Goal: Information Seeking & Learning: Learn about a topic

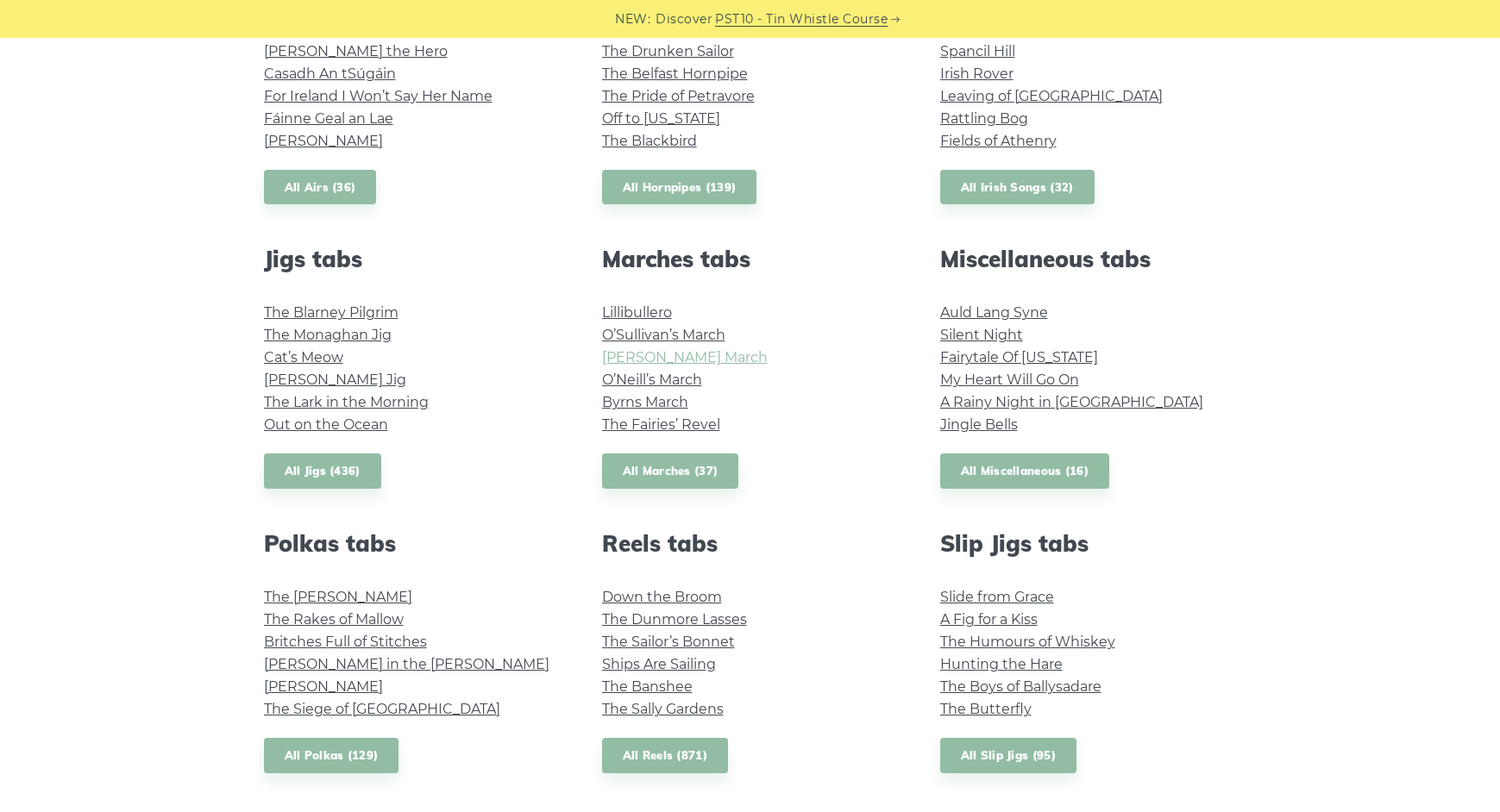
scroll to position [690, 0]
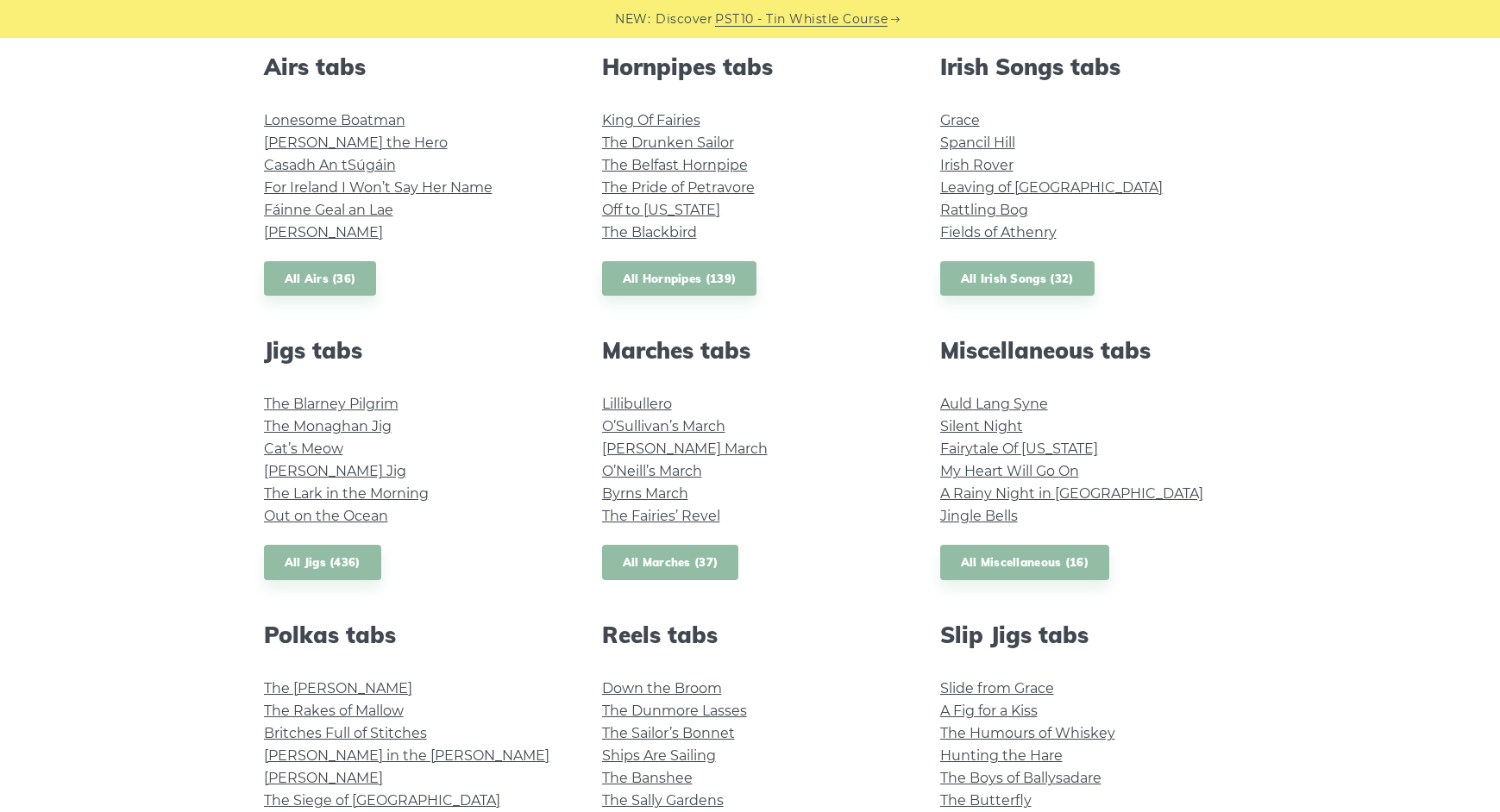
click at [677, 562] on link "All Marches (37)" at bounding box center [670, 562] width 137 height 35
click at [346, 555] on link "All Jigs (436)" at bounding box center [322, 562] width 117 height 35
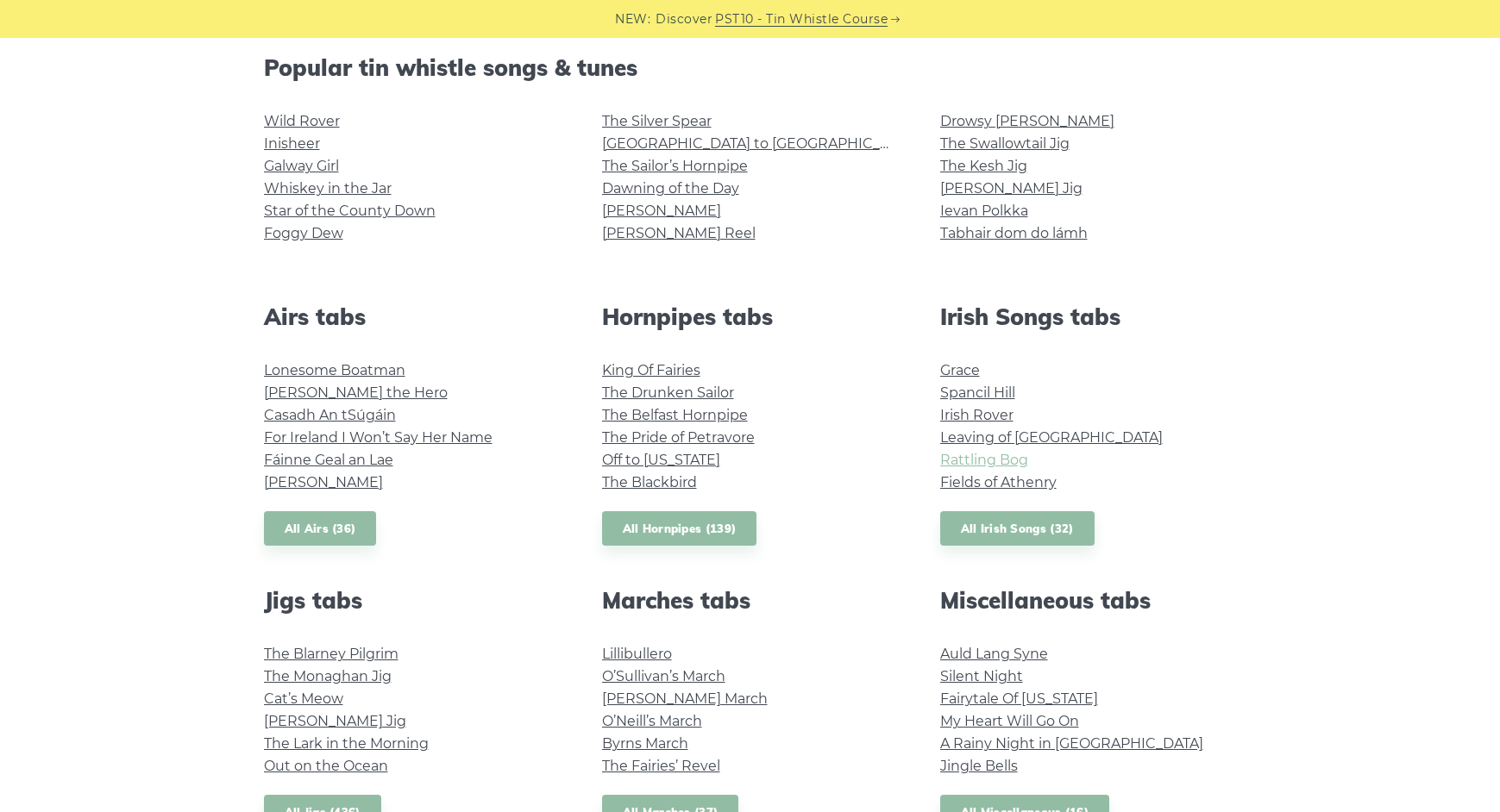
scroll to position [431, 0]
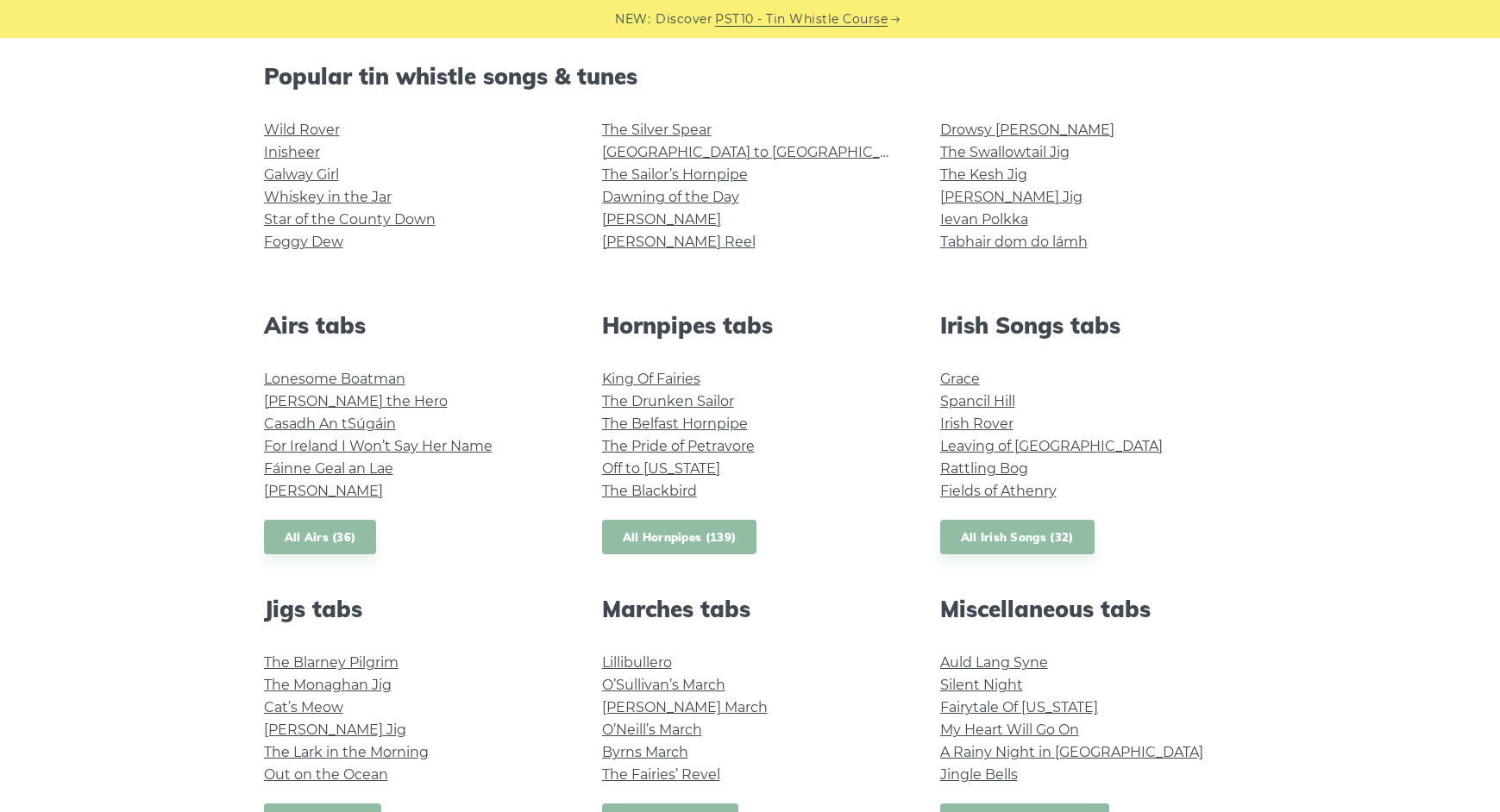
click at [698, 530] on link "All Hornpipes (139)" at bounding box center [680, 537] width 156 height 35
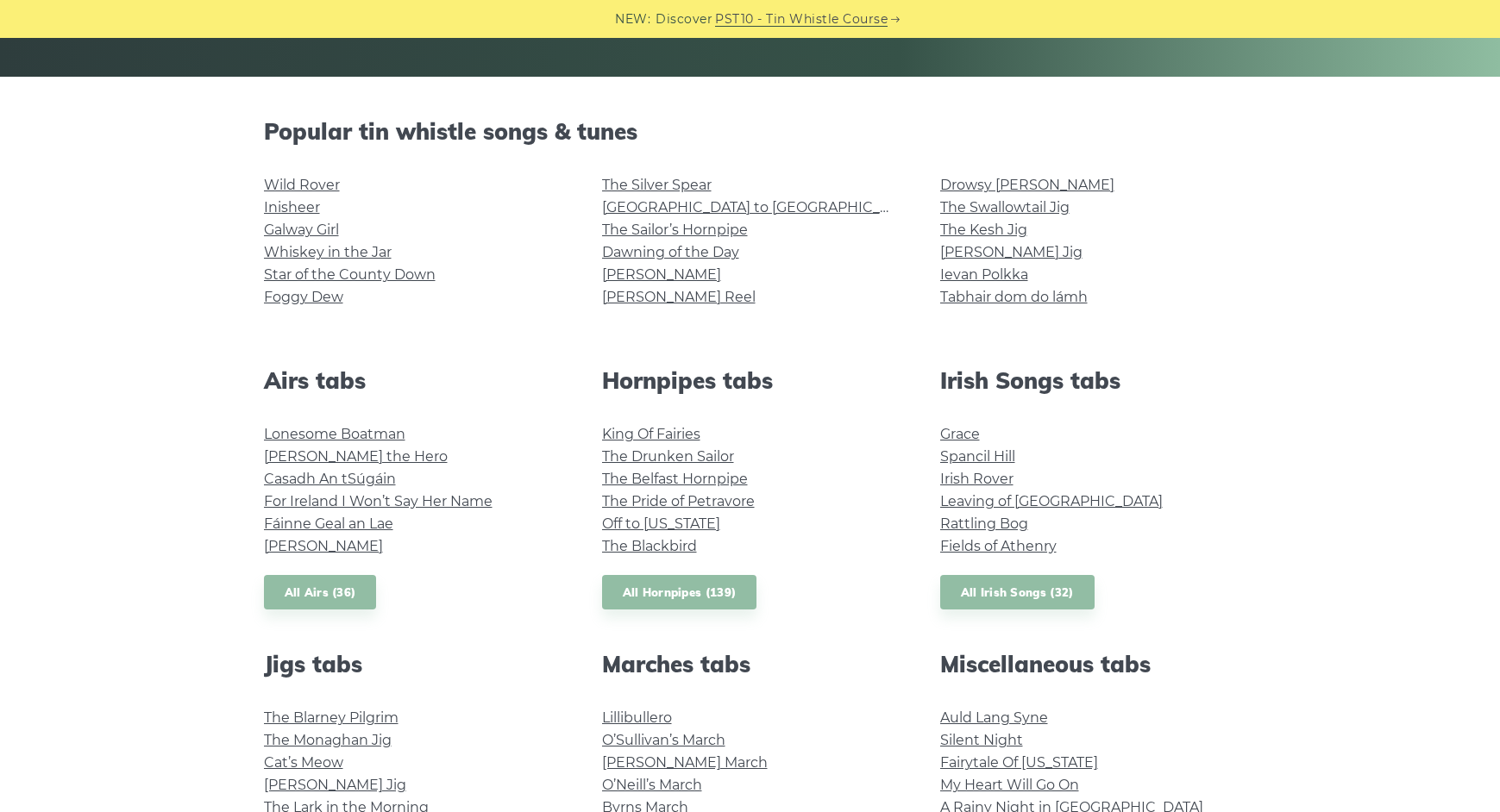
scroll to position [345, 0]
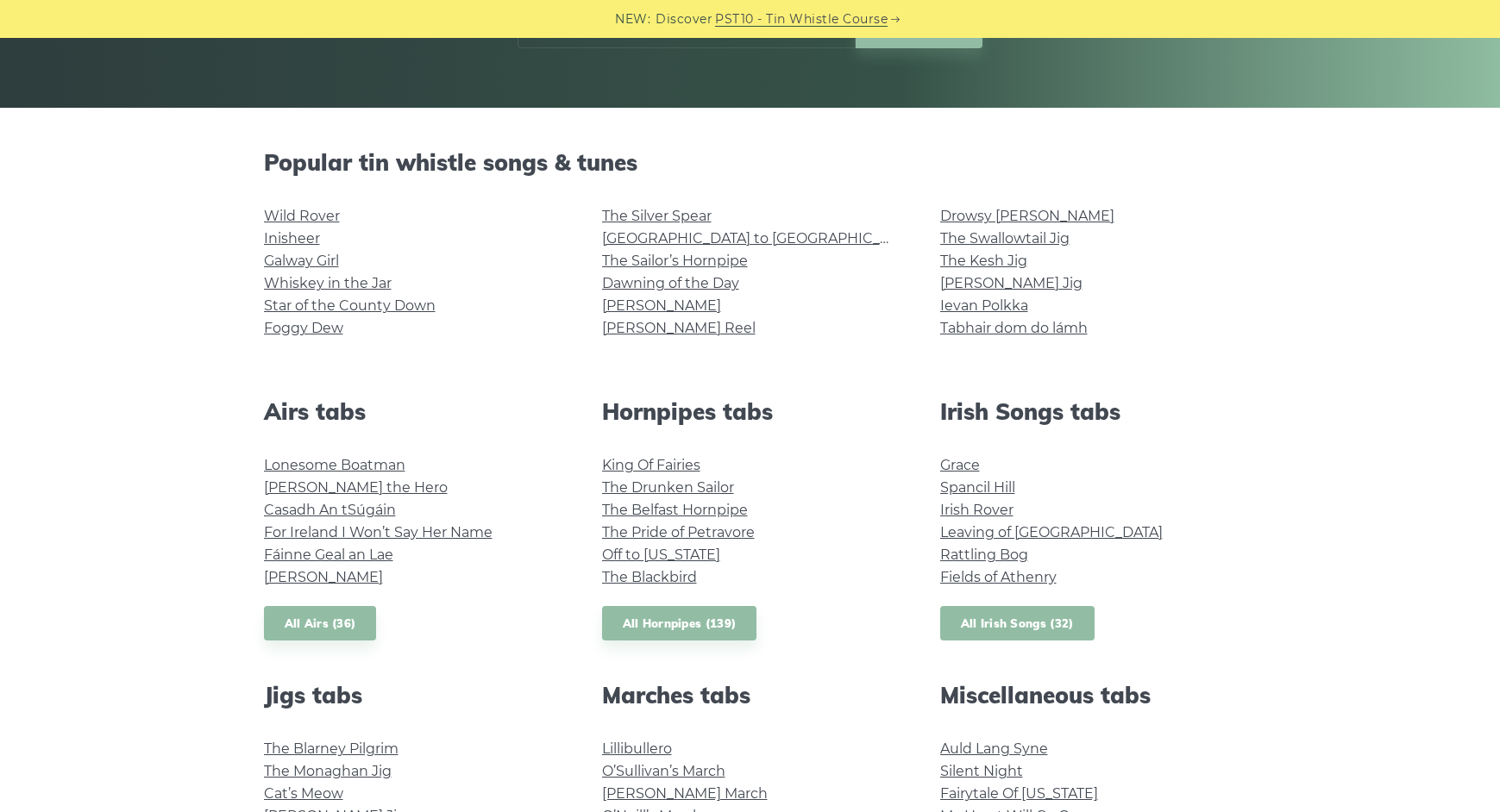
click at [995, 627] on link "All Irish Songs (32)" at bounding box center [1018, 624] width 155 height 35
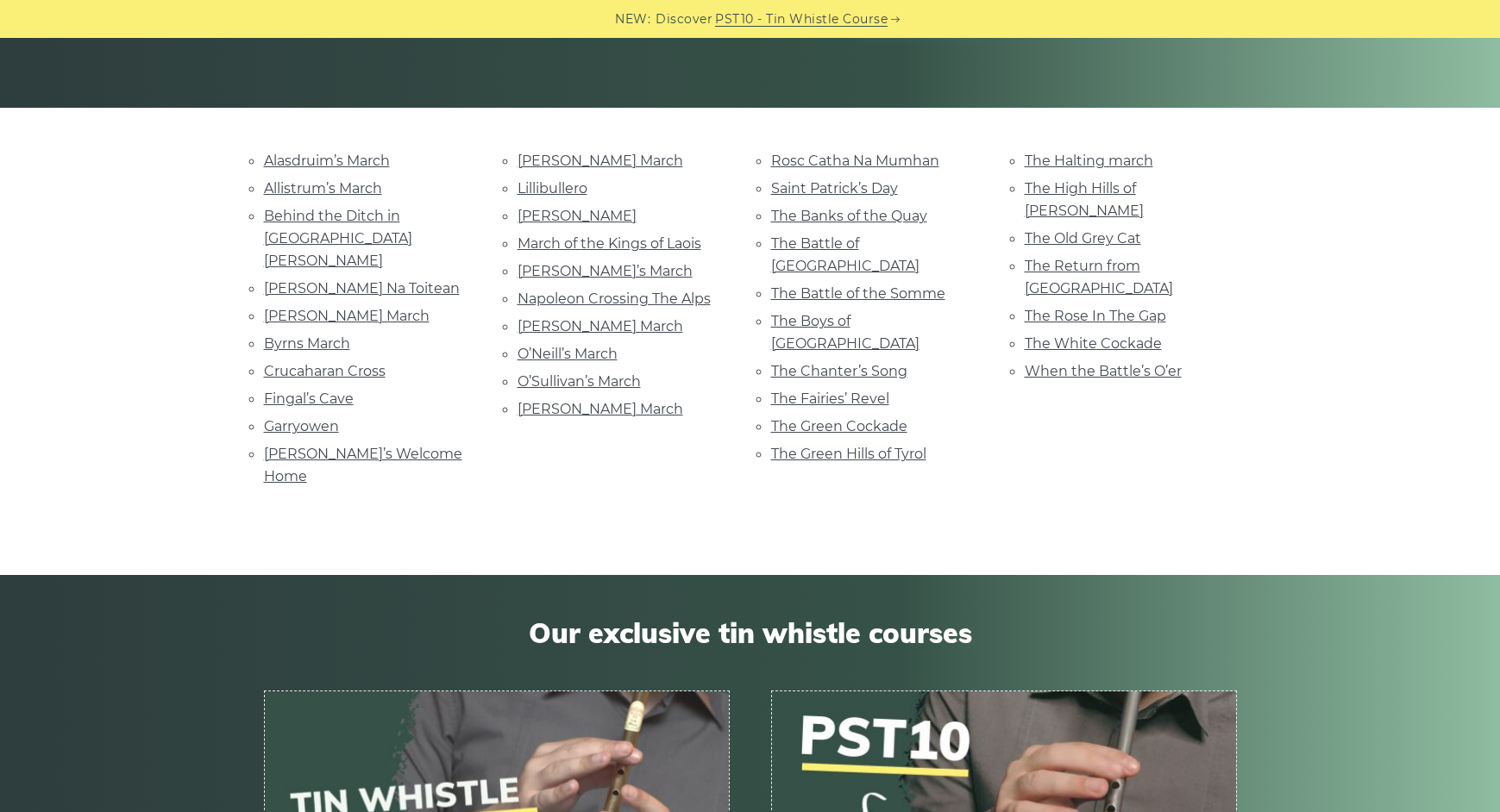
scroll to position [259, 0]
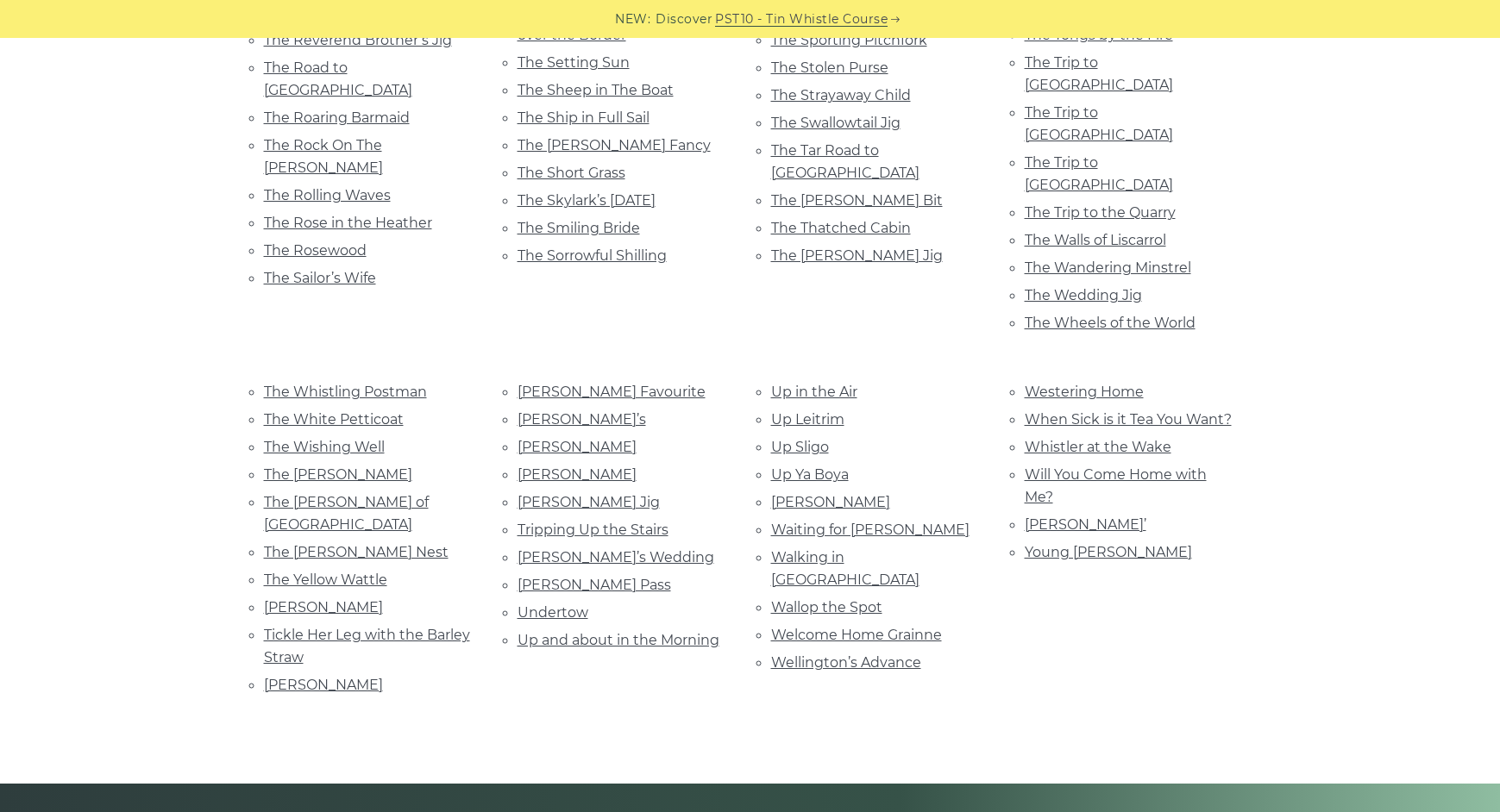
scroll to position [3794, 0]
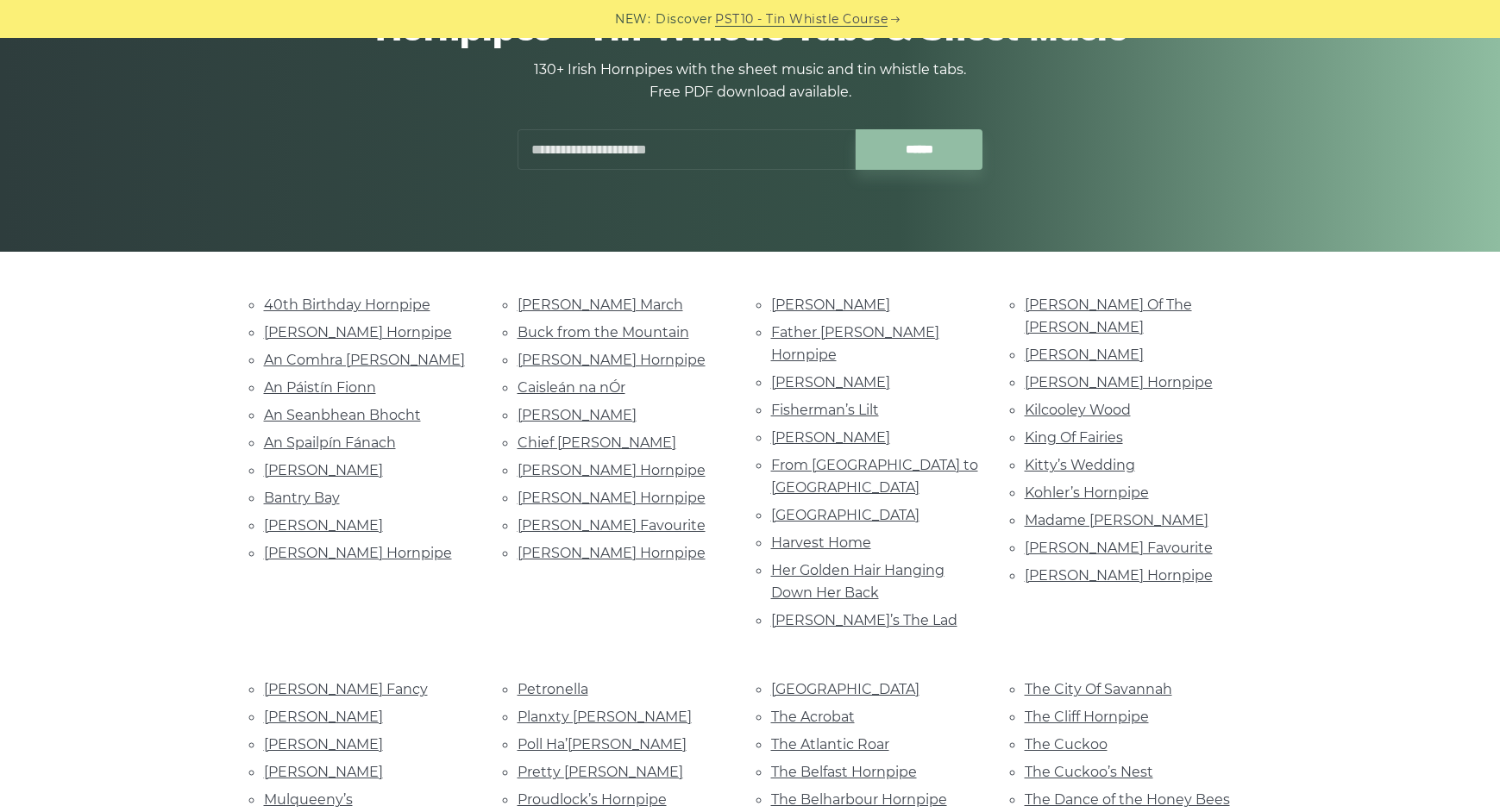
scroll to position [173, 0]
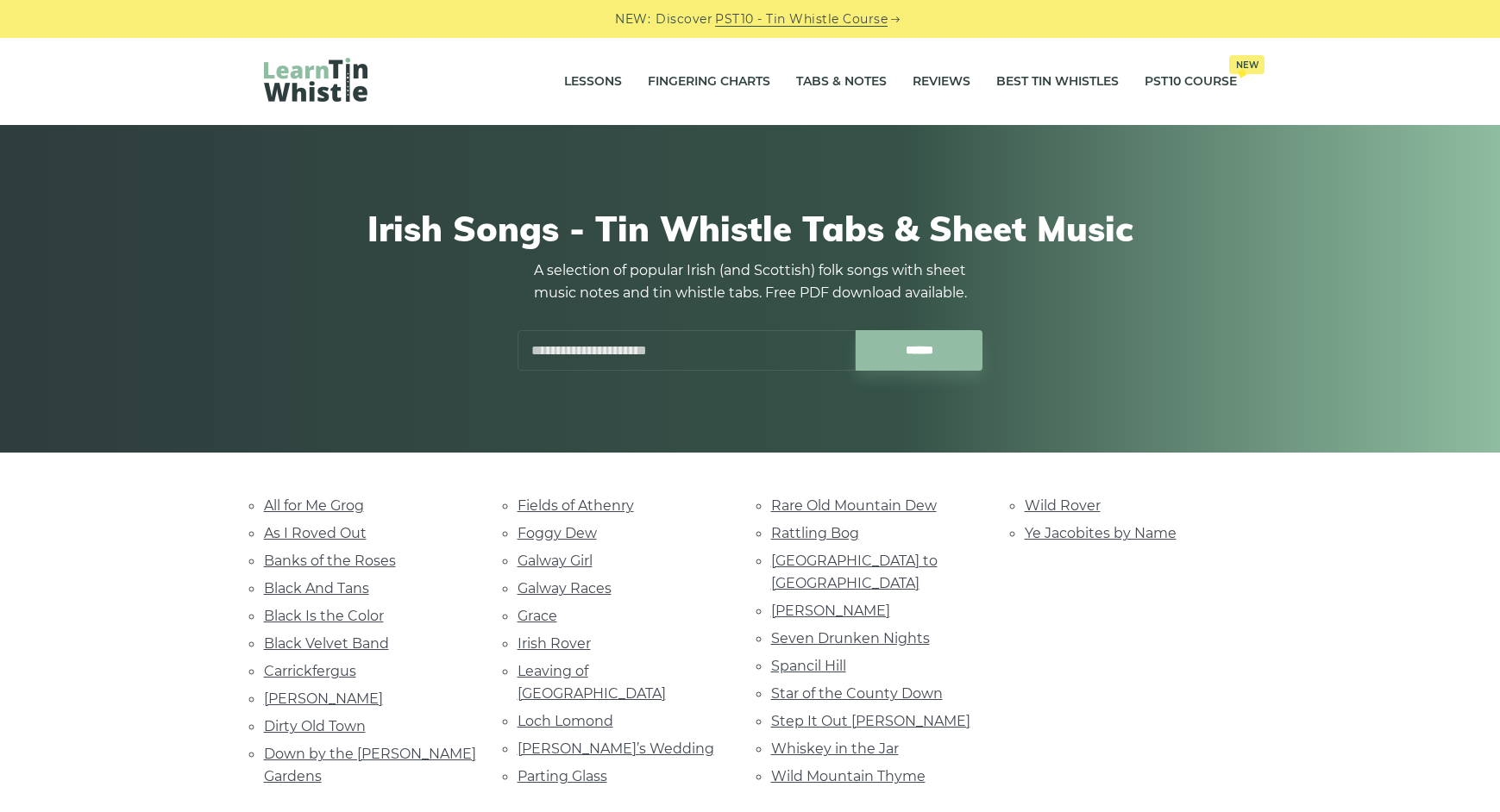
scroll to position [173, 0]
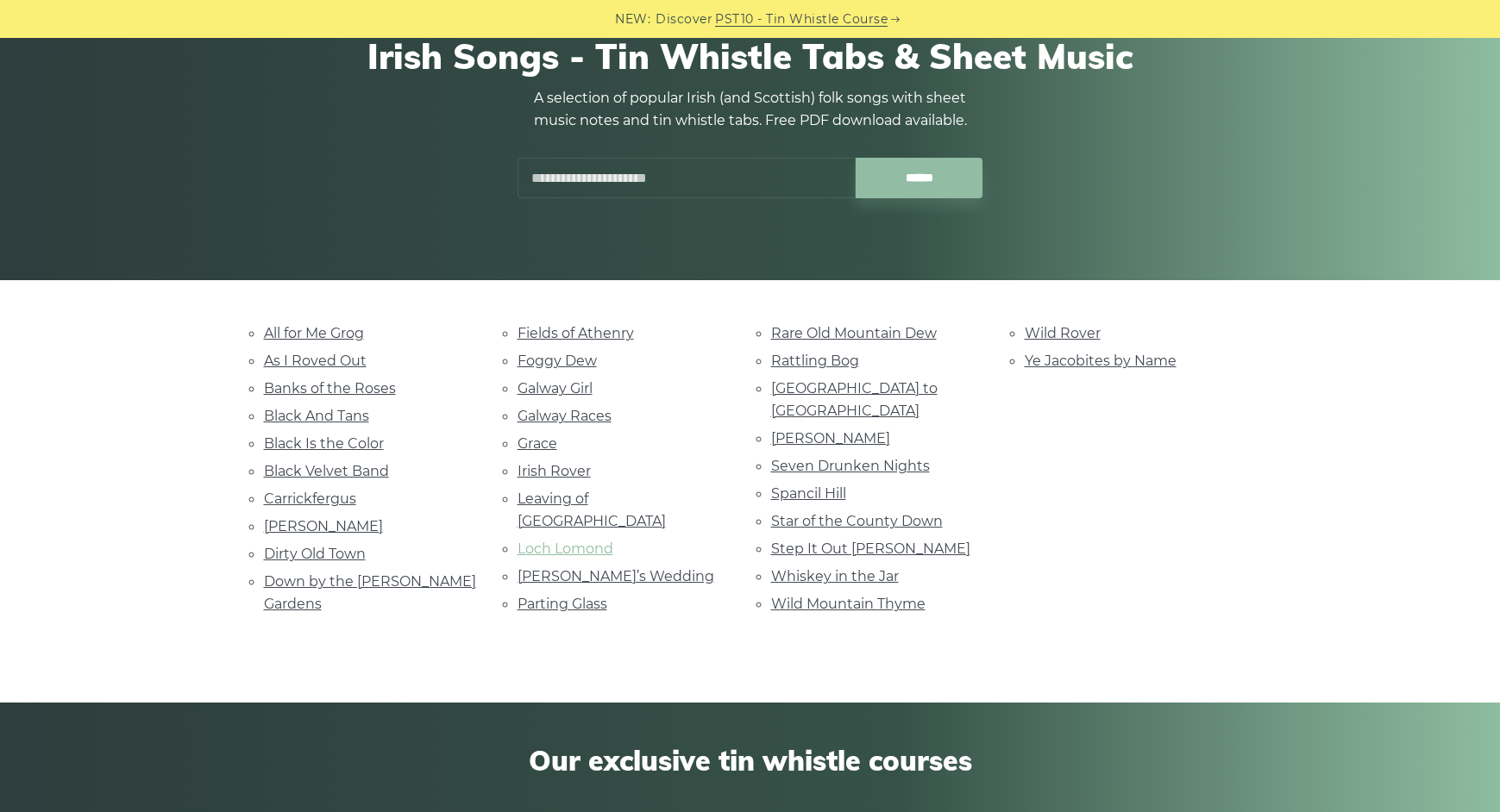
click at [579, 541] on link "Loch Lomond" at bounding box center [565, 549] width 96 height 16
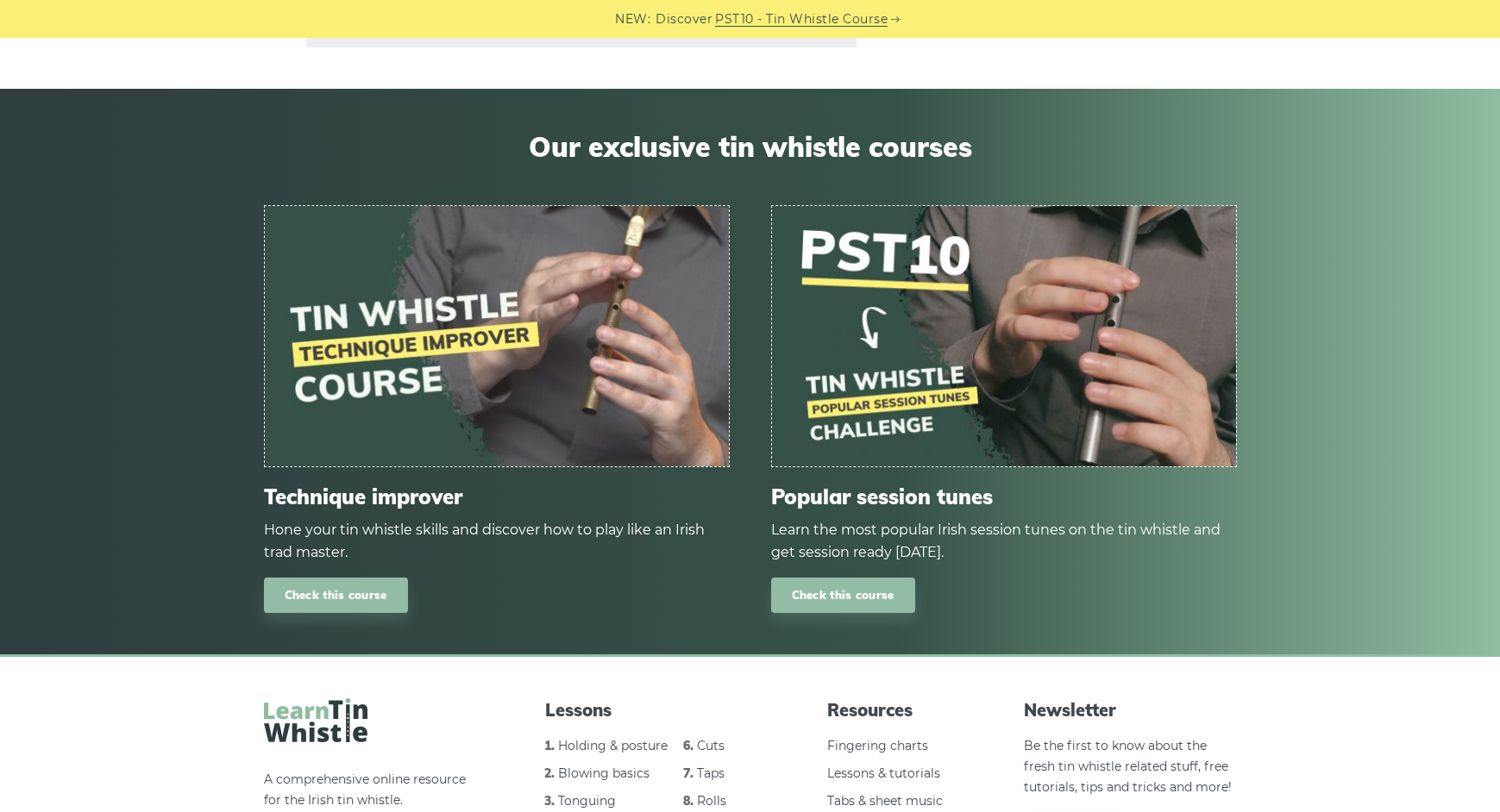
scroll to position [2248, 0]
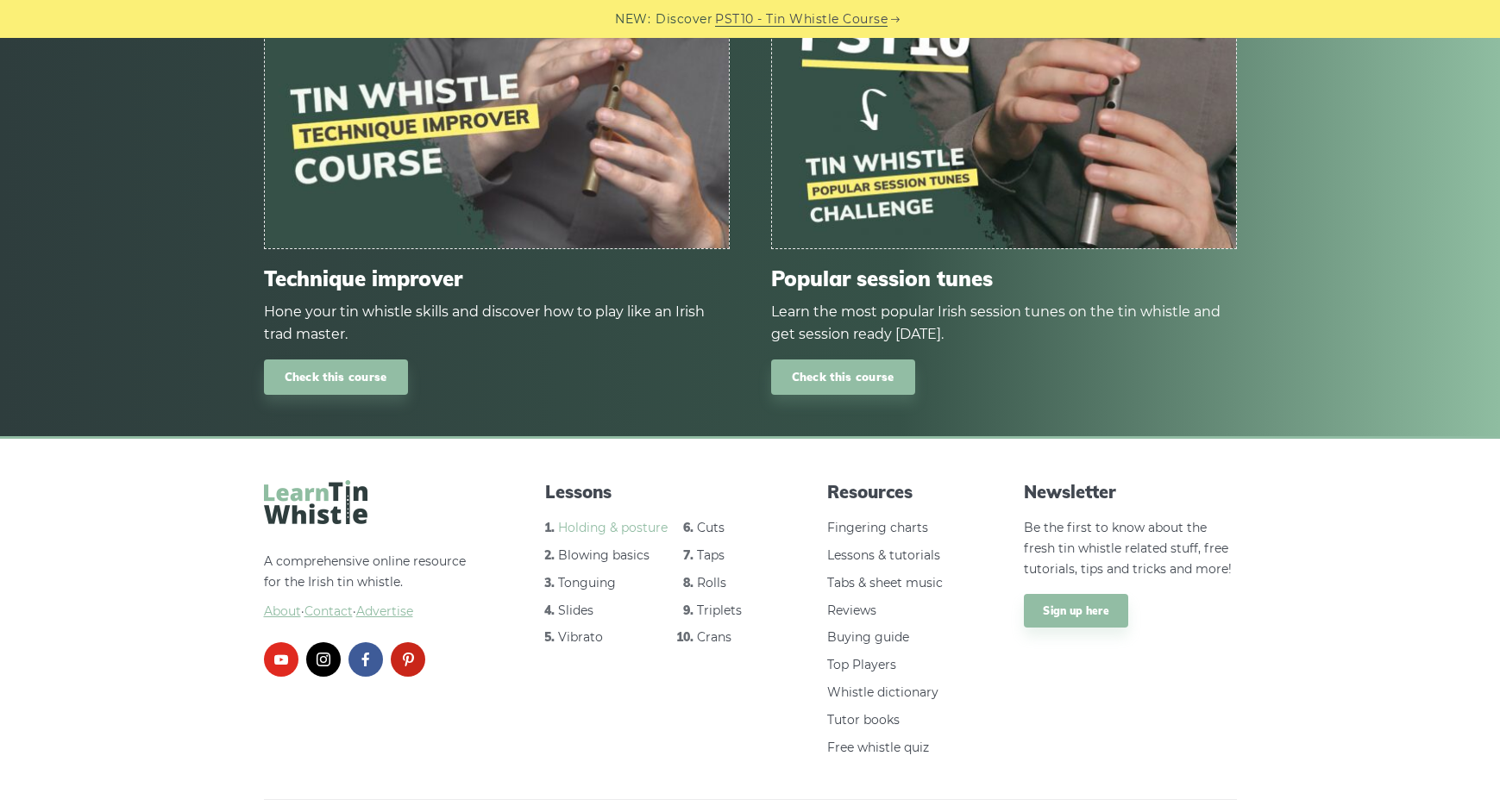
click at [624, 520] on link "Holding & posture" at bounding box center [613, 527] width 109 height 15
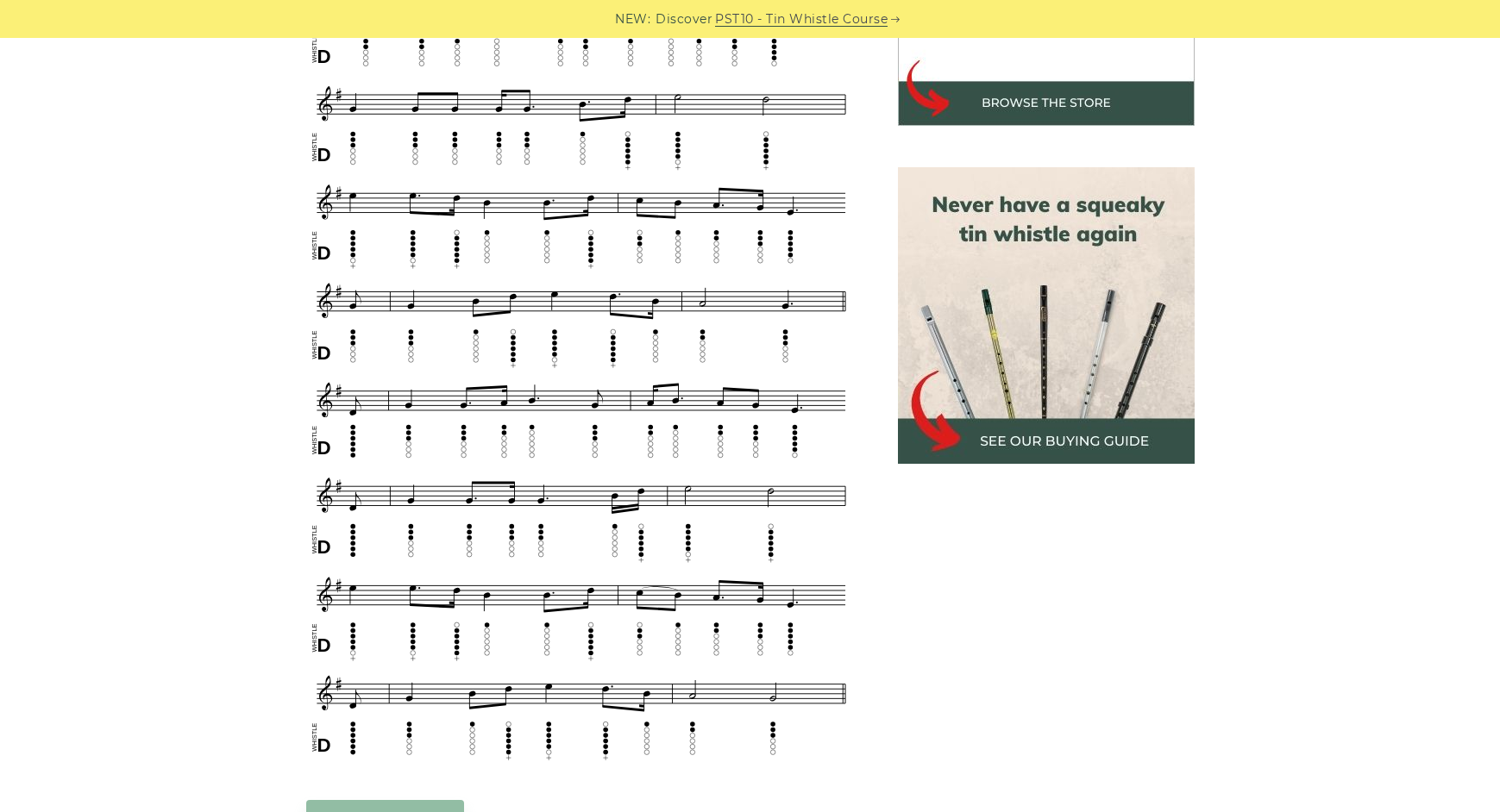
scroll to position [695, 0]
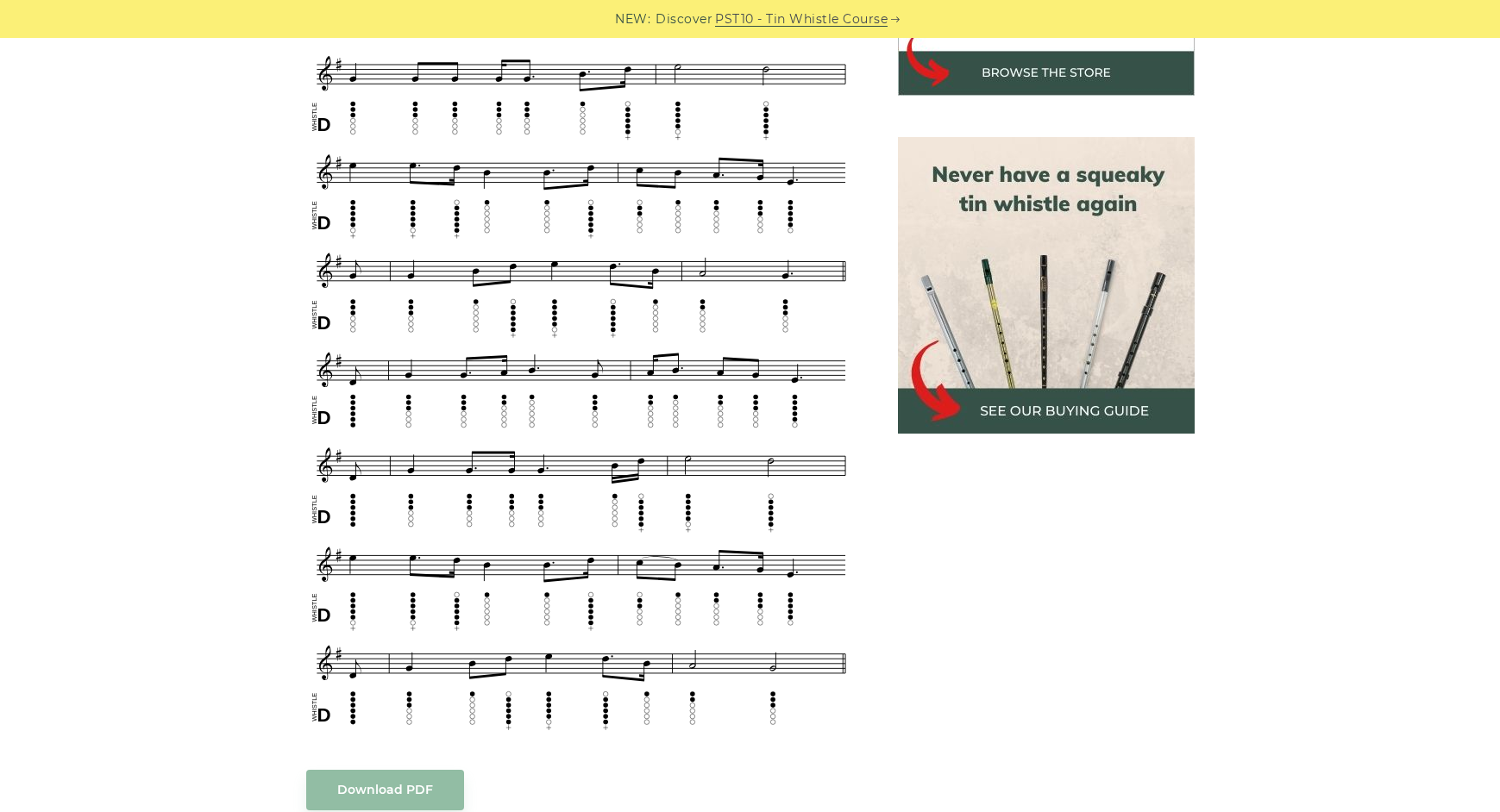
click at [25, 542] on div "Sheet music notes and tab to play Loch Lomond on a tin whistle (penny whistle).…" at bounding box center [750, 590] width 1500 height 1582
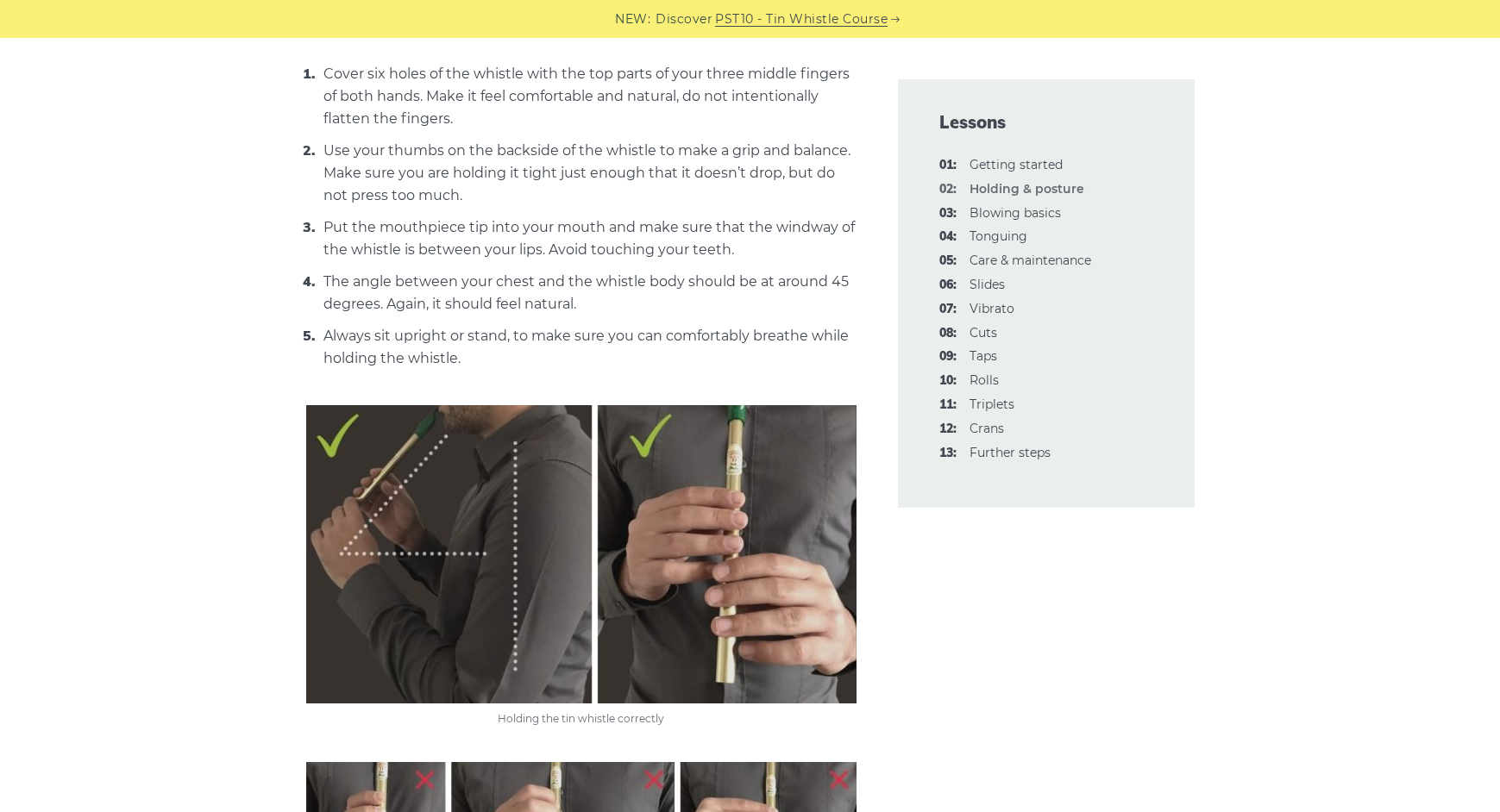
scroll to position [948, 0]
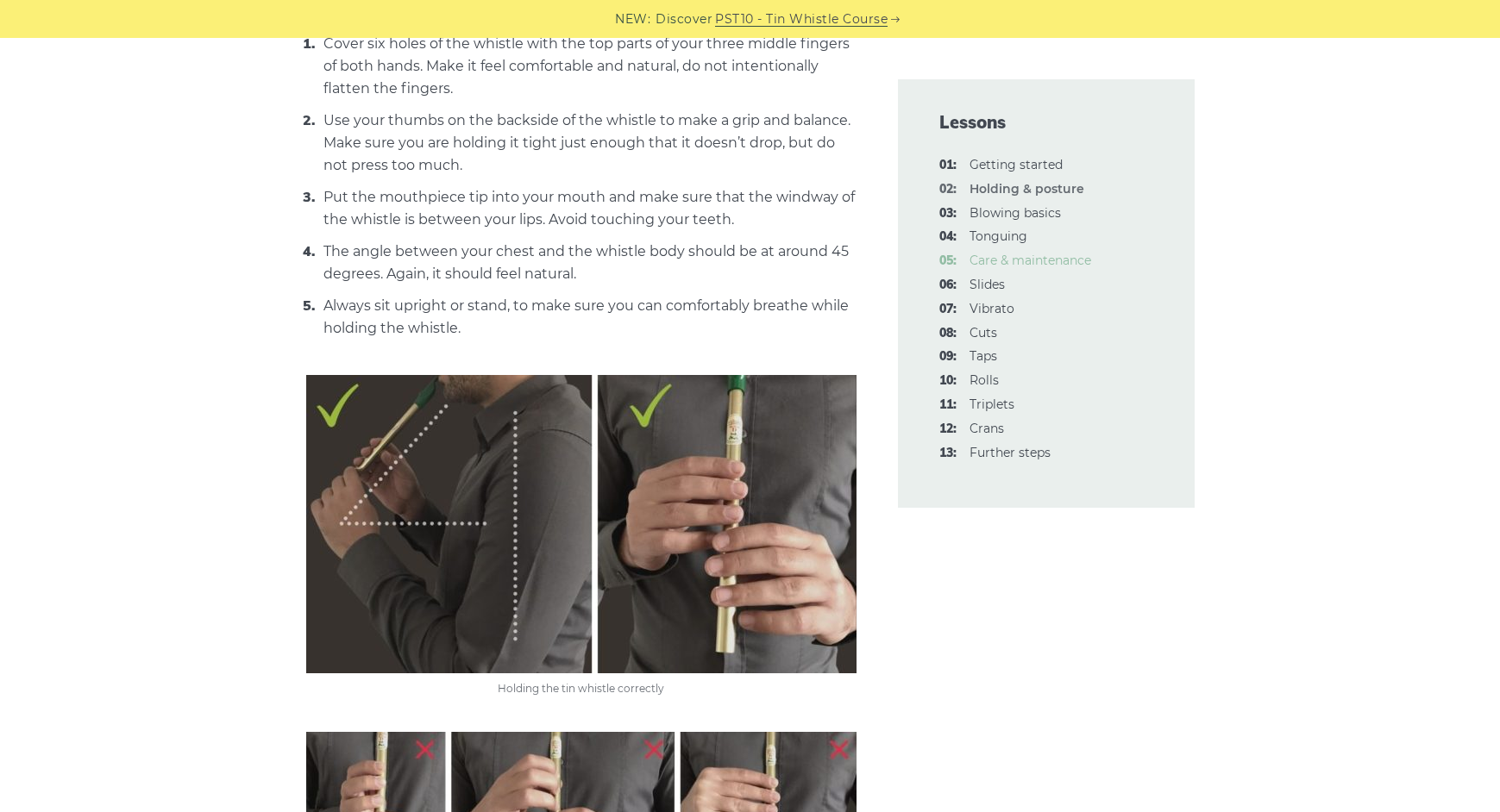
click at [1047, 267] on link "05: Care & maintenance" at bounding box center [1031, 260] width 122 height 15
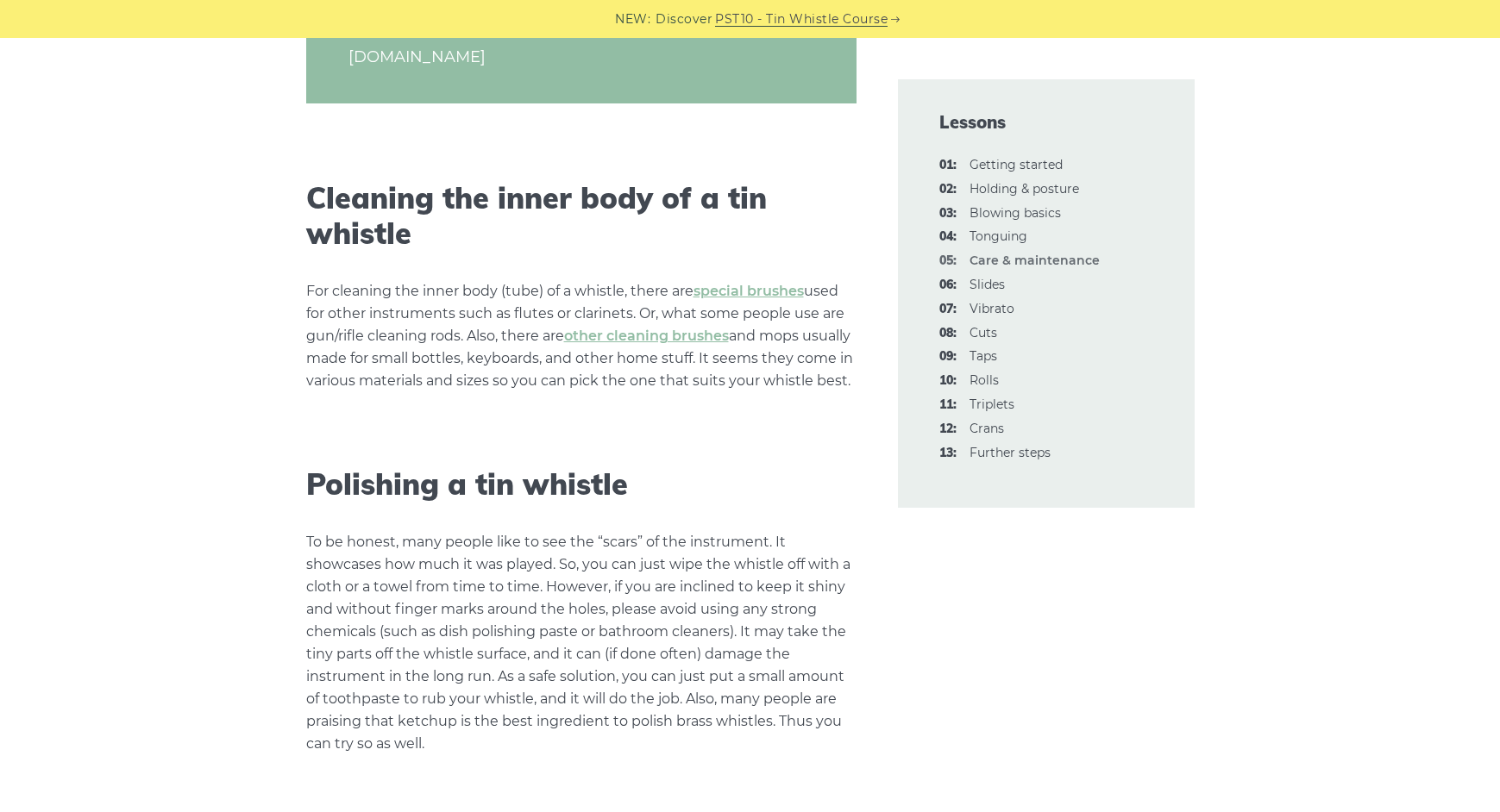
scroll to position [1552, 0]
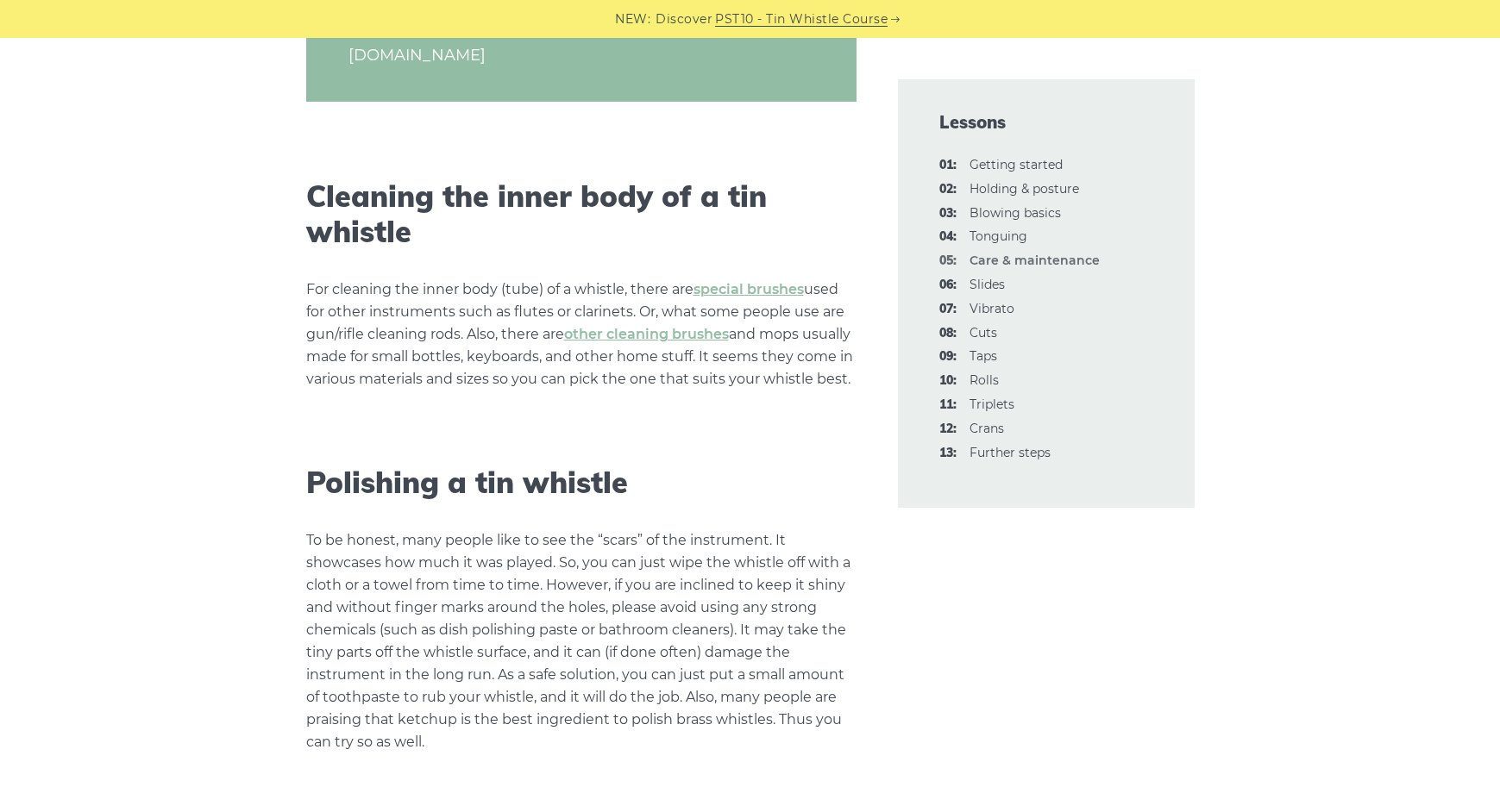
drag, startPoint x: 305, startPoint y: 277, endPoint x: 302, endPoint y: 269, distance: 8.5
